Goal: Information Seeking & Learning: Check status

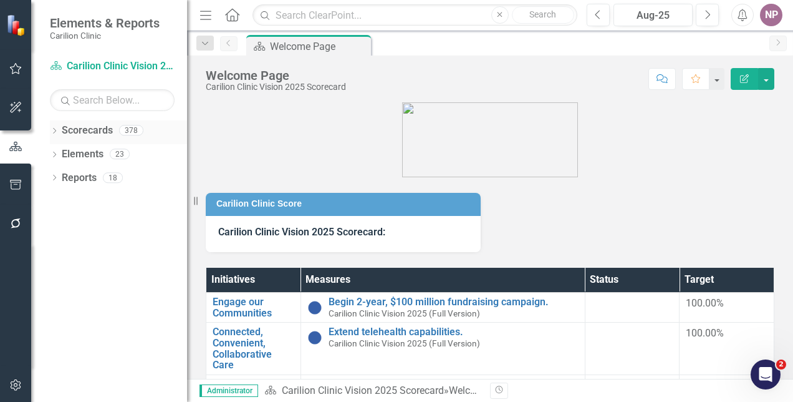
drag, startPoint x: 69, startPoint y: 112, endPoint x: 61, endPoint y: 122, distance: 13.0
click at [69, 112] on div "Scorecard Carilion Clinic Vision 2025 Scorecard Search Dropdown Scorecards 378 …" at bounding box center [109, 229] width 156 height 346
click at [57, 126] on div "Dropdown Scorecards 378" at bounding box center [118, 132] width 137 height 24
click at [56, 133] on icon "Dropdown" at bounding box center [54, 131] width 9 height 7
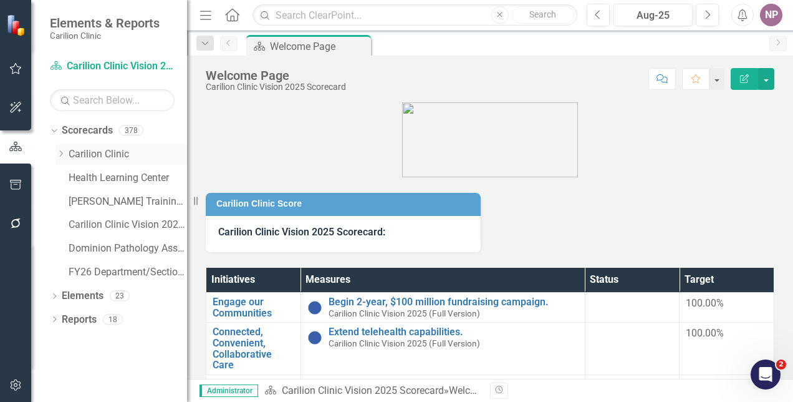
click at [57, 153] on icon "Dropdown" at bounding box center [60, 153] width 9 height 7
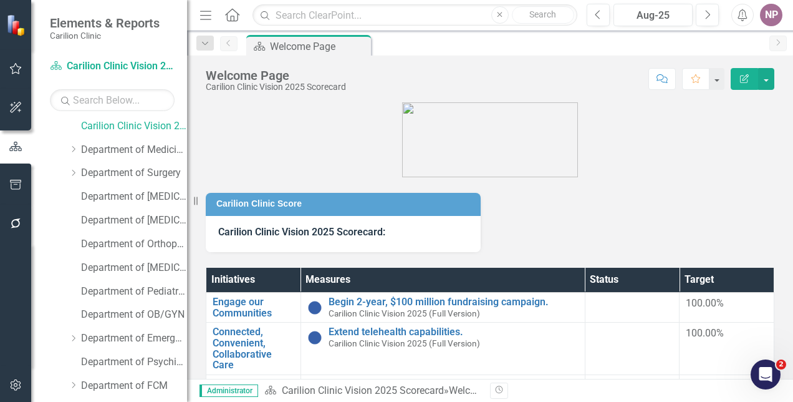
scroll to position [35, 0]
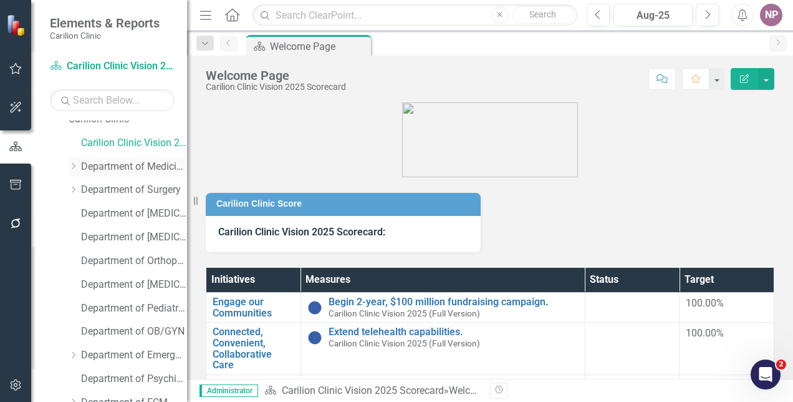
click at [74, 162] on icon "Dropdown" at bounding box center [73, 165] width 9 height 7
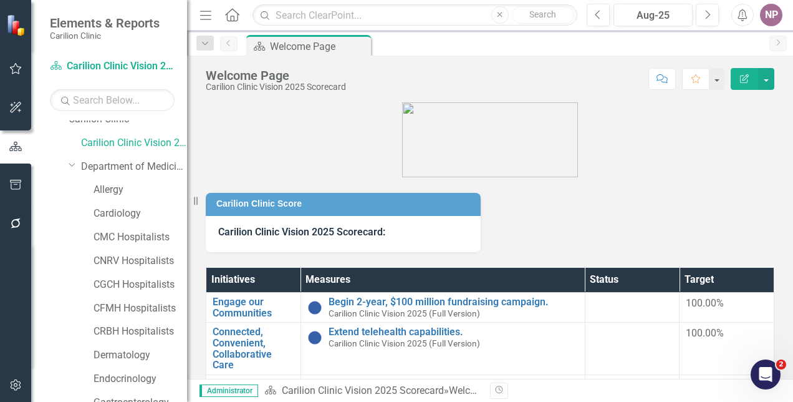
scroll to position [160, 0]
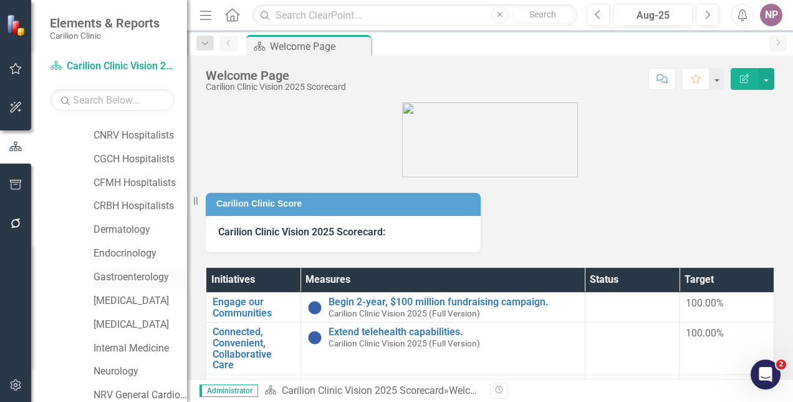
click at [153, 282] on link "Gastroenterology" at bounding box center [141, 277] width 94 height 14
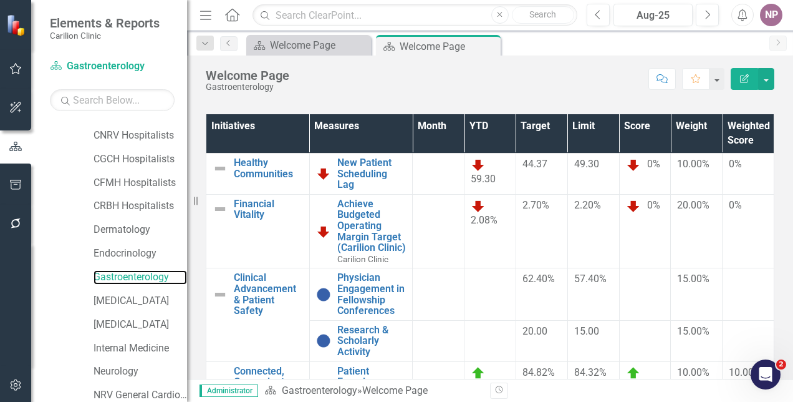
scroll to position [180, 0]
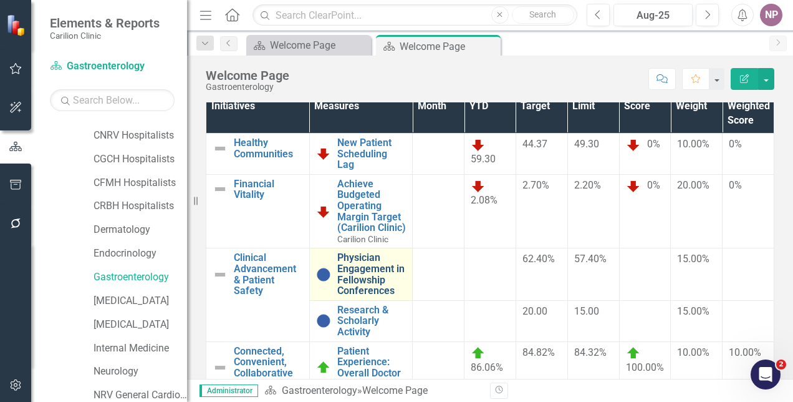
click at [363, 291] on link "Physician Engagement in Fellowship Conferences" at bounding box center [371, 274] width 69 height 44
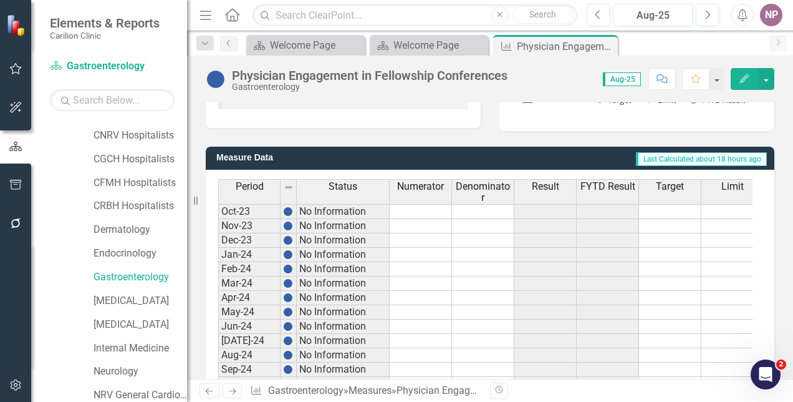
scroll to position [266, 0]
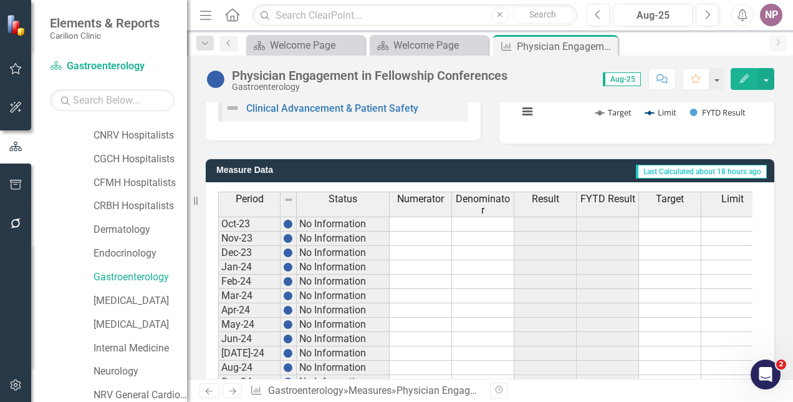
click at [601, 198] on span "FYTD Result" at bounding box center [608, 198] width 55 height 11
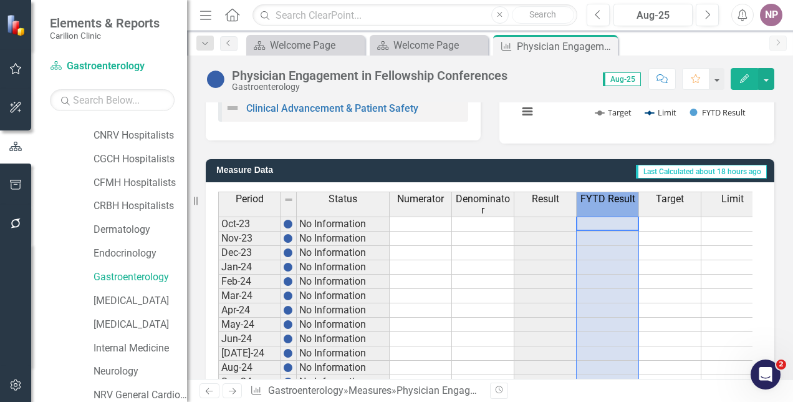
click at [601, 198] on span "FYTD Result" at bounding box center [608, 198] width 55 height 11
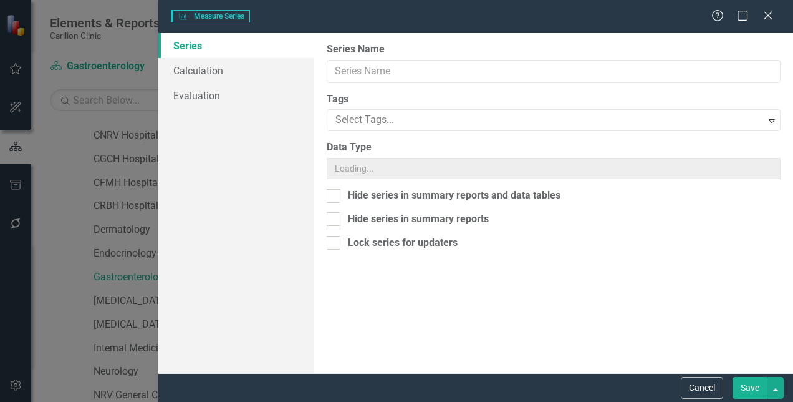
type input "FYTD Result"
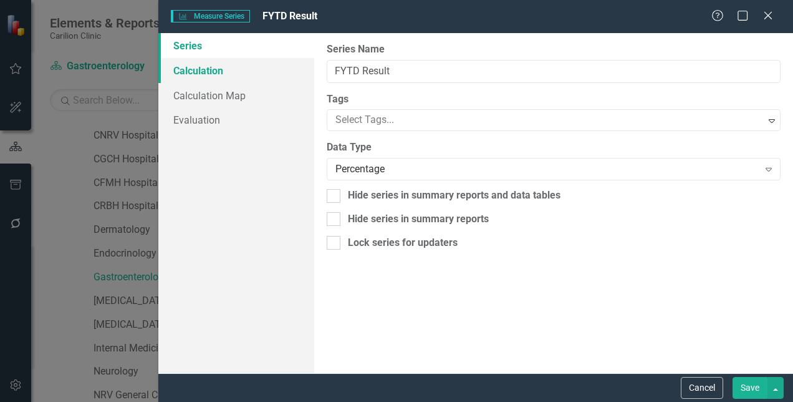
click at [243, 79] on link "Calculation" at bounding box center [236, 70] width 156 height 25
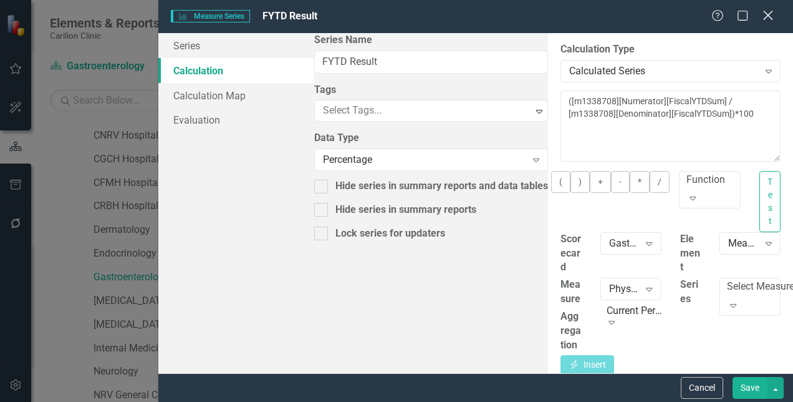
click at [768, 15] on icon "Close" at bounding box center [768, 15] width 16 height 12
